Goal: Information Seeking & Learning: Check status

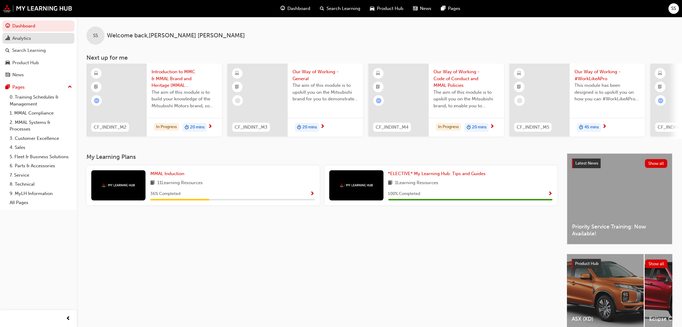
click at [29, 37] on div "Analytics" at bounding box center [21, 38] width 19 height 7
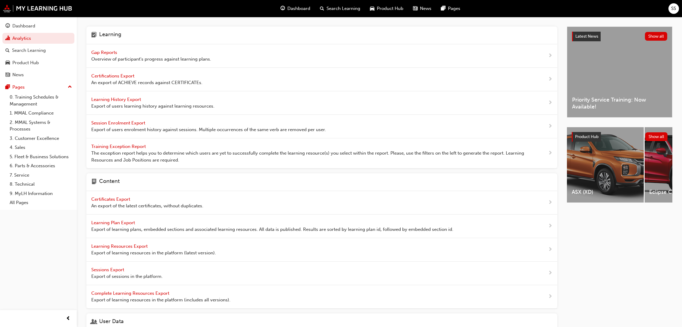
click at [107, 52] on span "Gap Reports" at bounding box center [104, 52] width 27 height 5
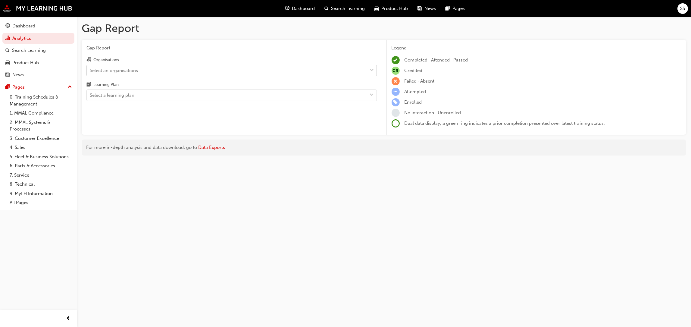
click at [157, 68] on div "Select an organisations" at bounding box center [227, 70] width 281 height 11
click at [90, 68] on input "Organisations Select an organisations" at bounding box center [90, 69] width 1 height 5
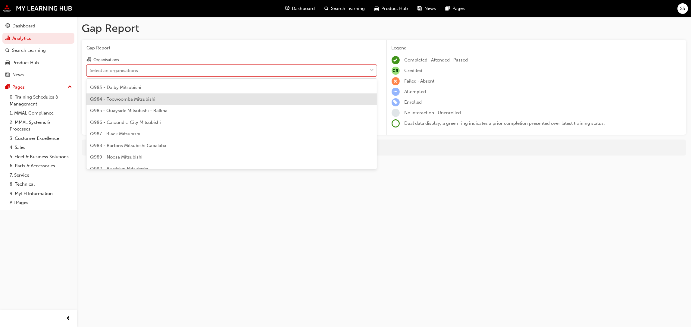
scroll to position [1163, 0]
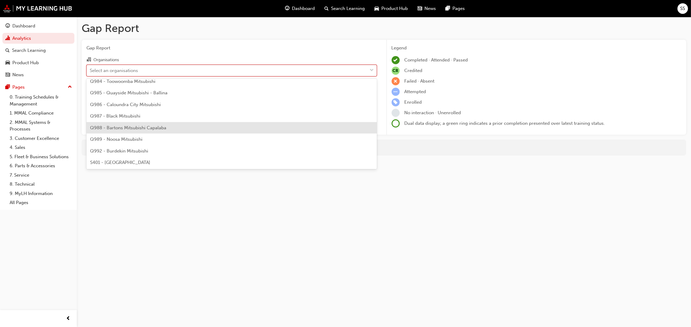
click at [125, 126] on span "Q988 - Bartons Mitsubishi Capalaba" at bounding box center [128, 127] width 76 height 5
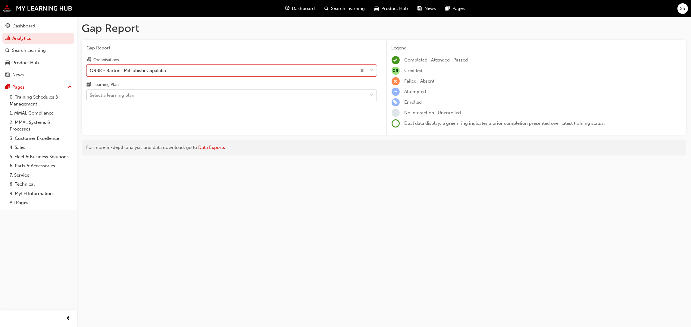
click at [146, 95] on div "Select a learning plan" at bounding box center [227, 95] width 281 height 11
click at [90, 95] on input "Learning Plan Select a learning plan" at bounding box center [90, 94] width 1 height 5
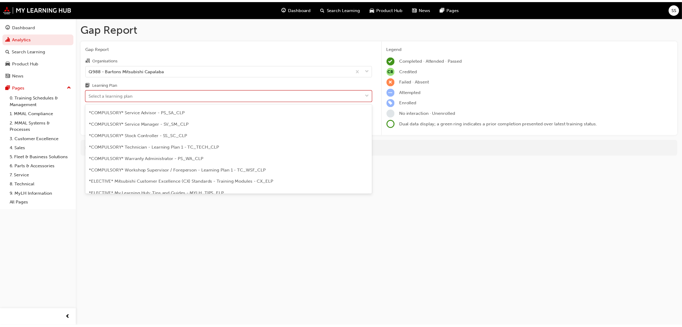
scroll to position [198, 0]
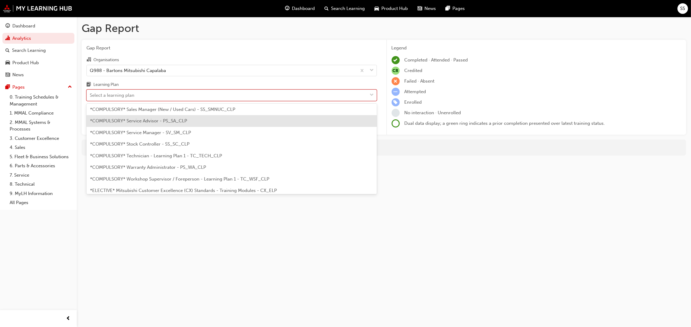
click at [142, 120] on span "*COMPULSORY* Service Advisor - PS_SA_CLP" at bounding box center [138, 120] width 97 height 5
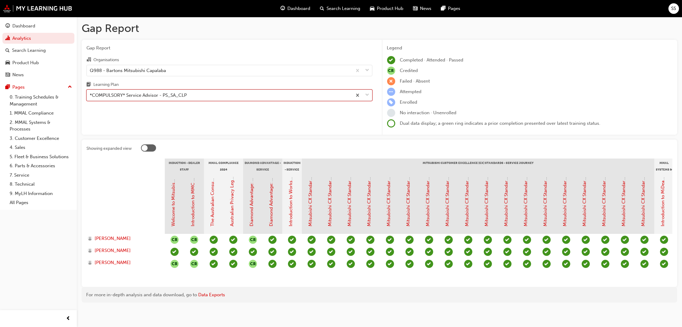
click at [366, 94] on span "down-icon" at bounding box center [367, 95] width 4 height 8
click at [90, 94] on input "Learning Plan option *COMPULSORY* Service Advisor - PS_SA_CLP, selected. 0 resu…" at bounding box center [90, 94] width 1 height 5
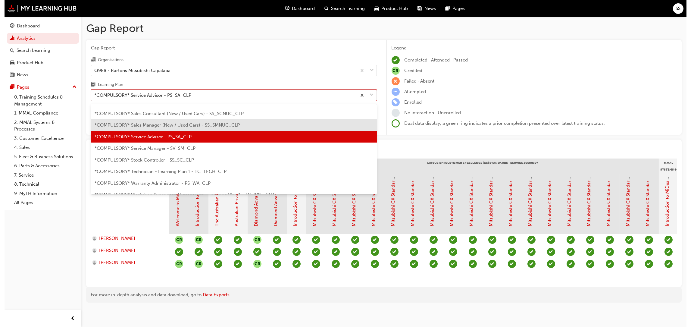
scroll to position [195, 0]
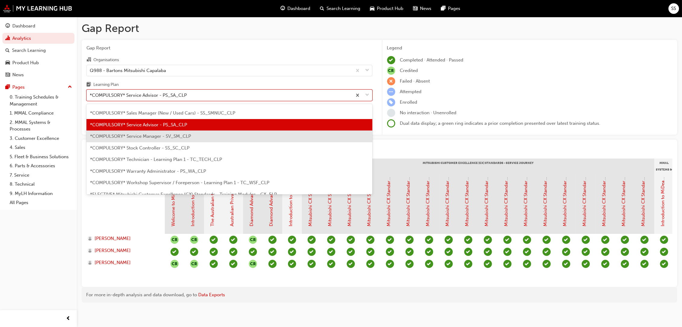
click at [162, 137] on span "*COMPULSORY* Service Manager - SV_SM_CLP" at bounding box center [140, 135] width 101 height 5
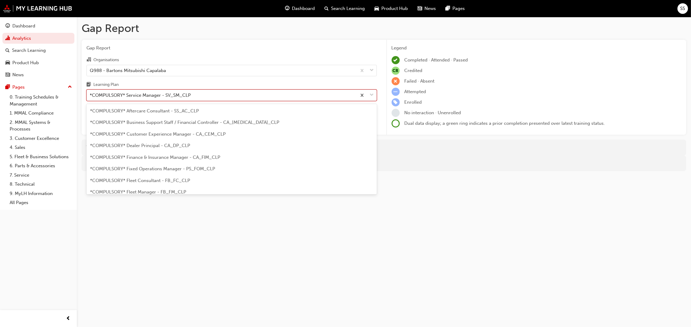
click at [246, 94] on div "*COMPULSORY* Service Manager - SV_SM_CLP" at bounding box center [222, 95] width 270 height 11
click at [90, 94] on input "Learning Plan option *COMPULSORY* Service Manager - SV_SM_CLP, selected. option…" at bounding box center [90, 94] width 1 height 5
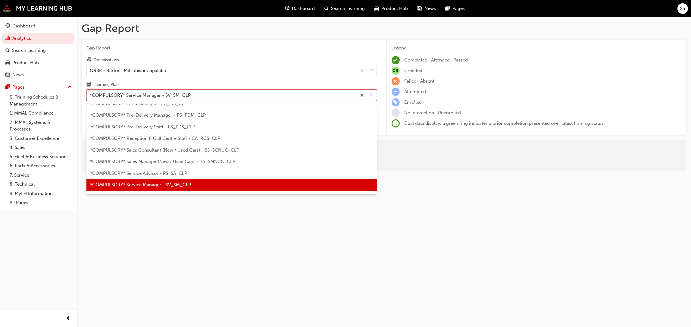
click at [165, 182] on span "*COMPULSORY* Service Manager - SV_SM_CLP" at bounding box center [140, 184] width 101 height 5
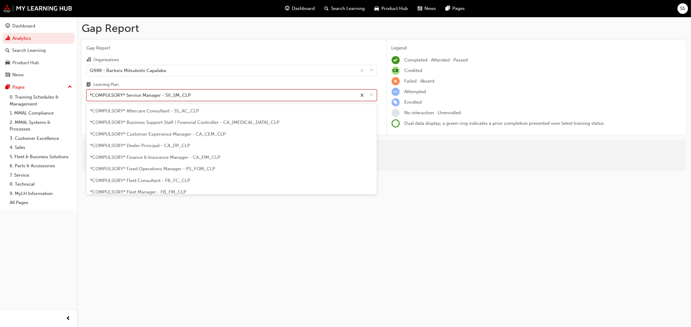
click at [373, 95] on span "down-icon" at bounding box center [372, 95] width 4 height 8
click at [90, 95] on input "Learning Plan option *COMPULSORY* Service Manager - SV_SM_CLP, selected. option…" at bounding box center [90, 94] width 1 height 5
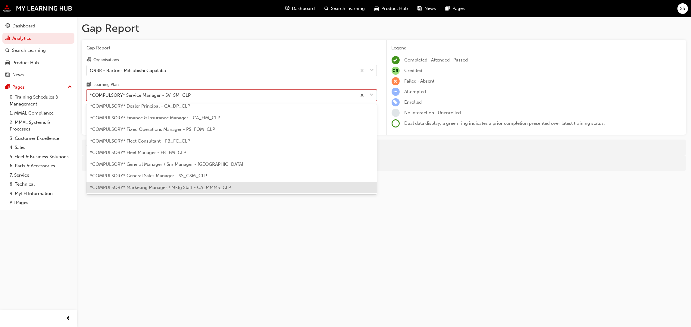
scroll to position [26, 0]
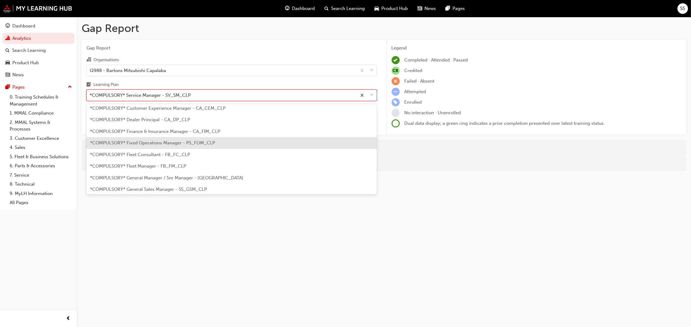
click at [158, 143] on span "*COMPULSORY* Fixed Operations Manager - PS_FOM_CLP" at bounding box center [152, 142] width 125 height 5
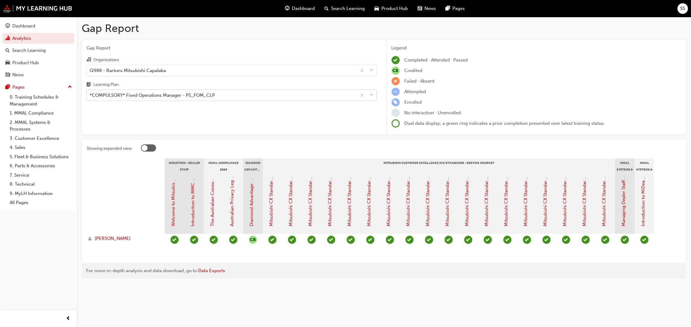
click at [372, 93] on span "down-icon" at bounding box center [372, 95] width 4 height 8
click at [90, 93] on input "Learning Plan *COMPULSORY* Fixed Operations Manager - PS_FOM_CLP" at bounding box center [90, 94] width 1 height 5
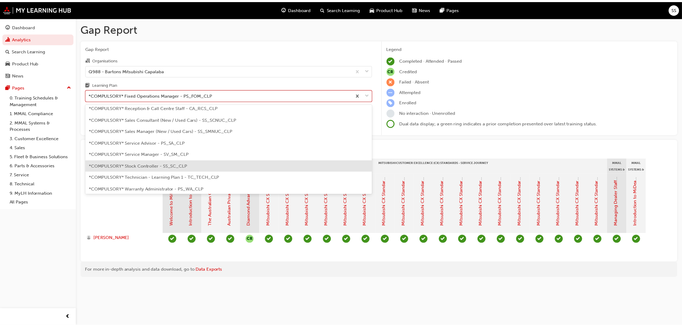
scroll to position [181, 0]
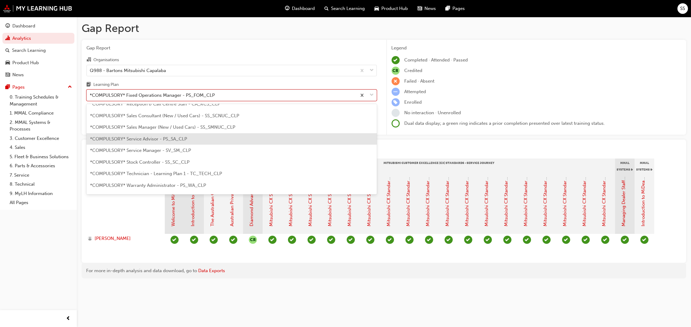
click at [158, 140] on span "*COMPULSORY* Service Advisor - PS_SA_CLP" at bounding box center [138, 138] width 97 height 5
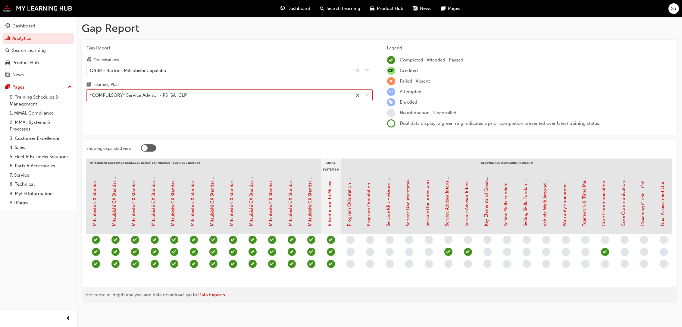
scroll to position [0, 393]
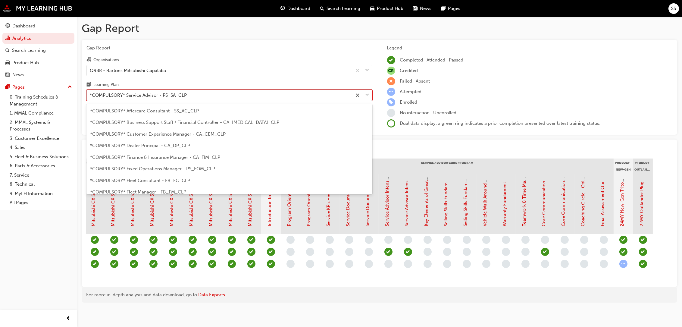
click at [366, 93] on span "down-icon" at bounding box center [367, 95] width 4 height 8
click at [90, 93] on input "Learning Plan option *COMPULSORY* Service Advisor - PS_SA_CLP, selected. option…" at bounding box center [90, 94] width 1 height 5
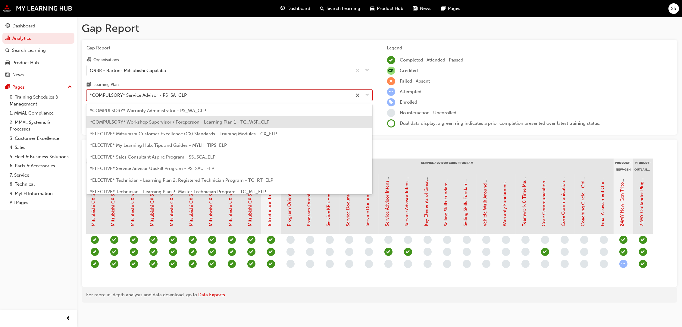
scroll to position [195, 0]
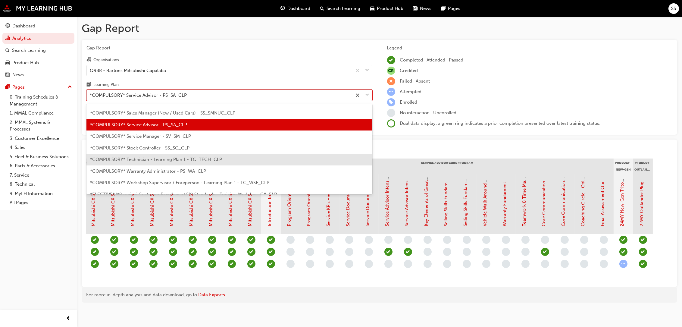
click at [158, 158] on span "*COMPULSORY* Technician - Learning Plan 1 - TC_TECH_CLP" at bounding box center [156, 159] width 132 height 5
